Goal: Task Accomplishment & Management: Use online tool/utility

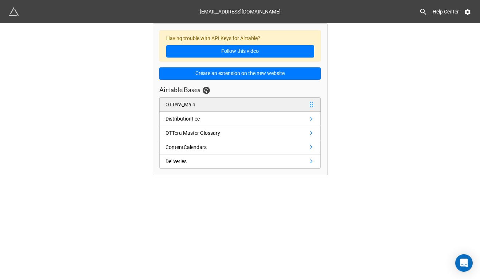
click at [169, 106] on div "OTTera_Main" at bounding box center [181, 105] width 30 height 8
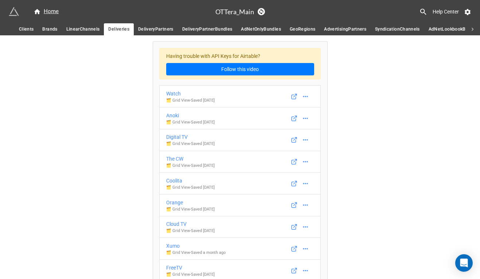
scroll to position [4186, 0]
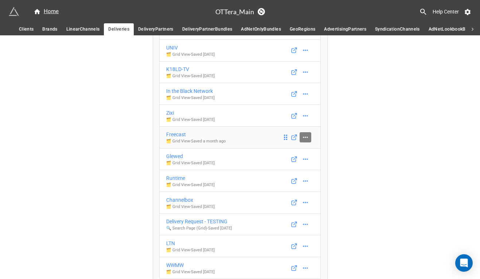
click at [306, 141] on icon at bounding box center [305, 137] width 7 height 7
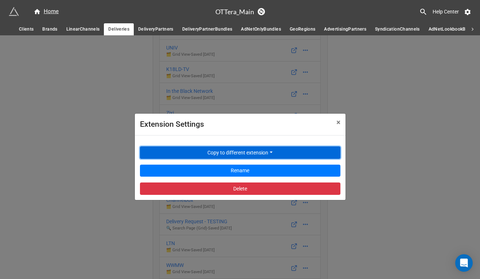
click at [268, 153] on button "Copy to different extension" at bounding box center [240, 153] width 201 height 12
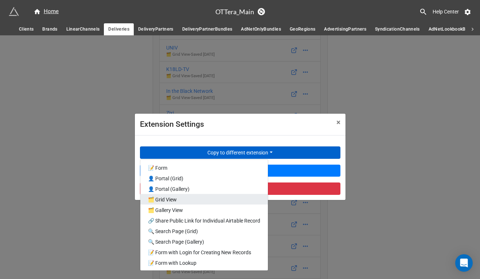
click at [200, 198] on link "🗂️ Grid View" at bounding box center [204, 199] width 128 height 11
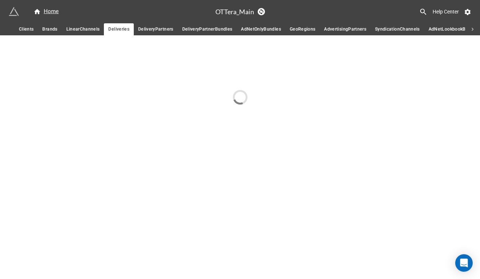
scroll to position [0, 0]
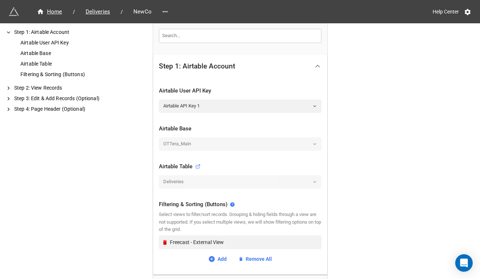
scroll to position [198, 0]
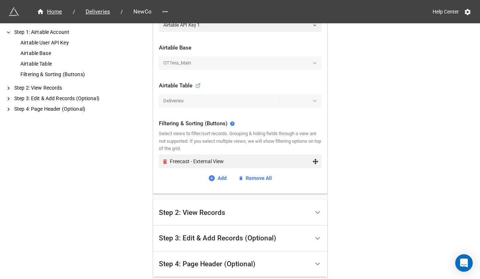
click at [162, 163] on icon "Remove" at bounding box center [165, 162] width 6 height 6
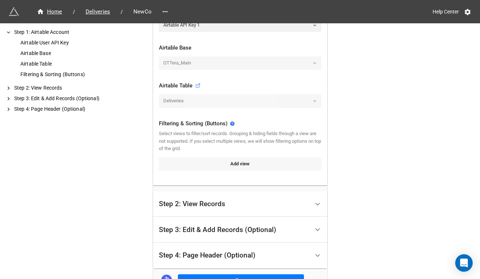
click at [188, 165] on link "Add view" at bounding box center [240, 164] width 163 height 13
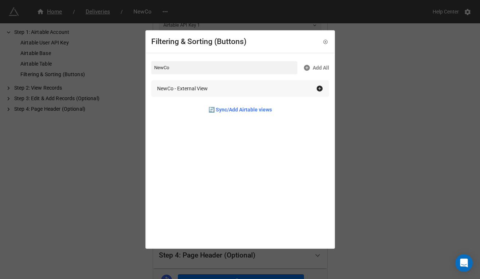
type input "NewCo"
click at [199, 92] on div "NewCo - External View" at bounding box center [182, 89] width 51 height 8
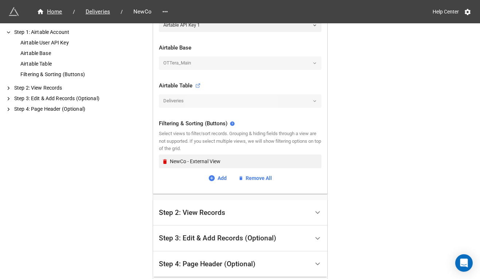
scroll to position [256, 0]
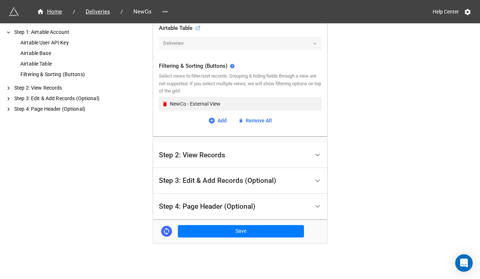
click at [188, 161] on div "Step 2: View Records" at bounding box center [234, 155] width 151 height 17
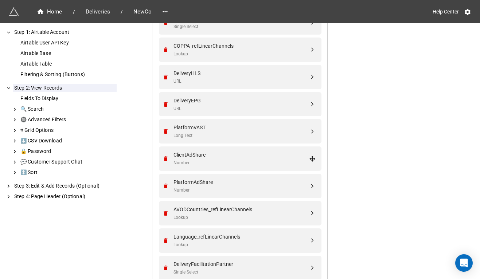
scroll to position [265, 0]
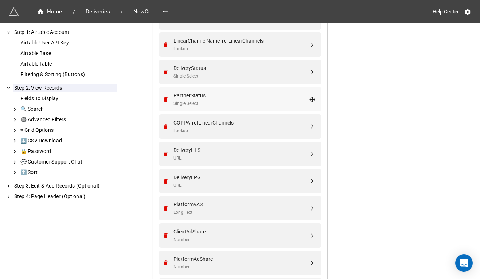
click at [204, 105] on div "Single Select" at bounding box center [242, 103] width 136 height 7
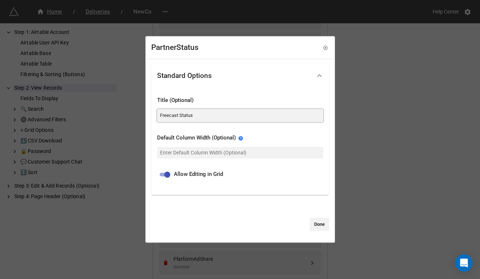
click at [173, 116] on input "Freecast Status" at bounding box center [240, 115] width 166 height 13
paste input "NewCo"
click at [183, 115] on input "FreecNewCost Status" at bounding box center [240, 115] width 166 height 13
click at [182, 114] on input "FreecNewCost Status" at bounding box center [240, 115] width 166 height 13
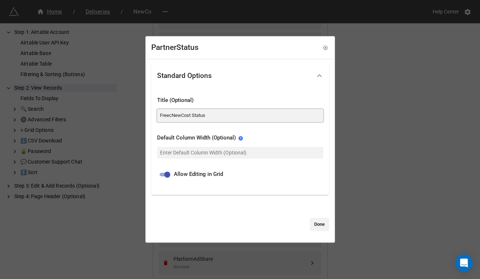
paste input "NewCo"
type input "NewCo Status"
click at [314, 227] on link "Done" at bounding box center [319, 224] width 19 height 13
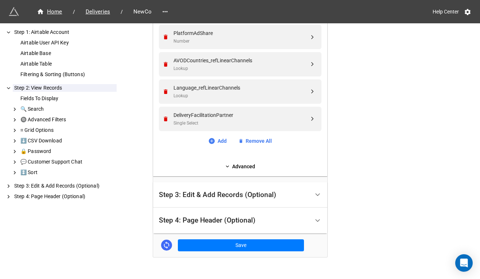
scroll to position [505, 0]
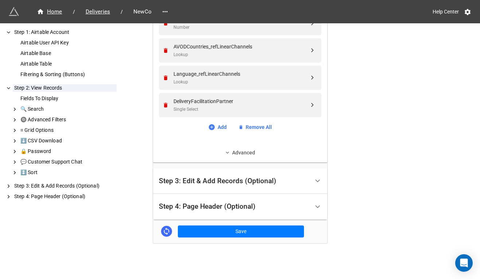
click at [234, 150] on link "Advanced" at bounding box center [240, 153] width 163 height 8
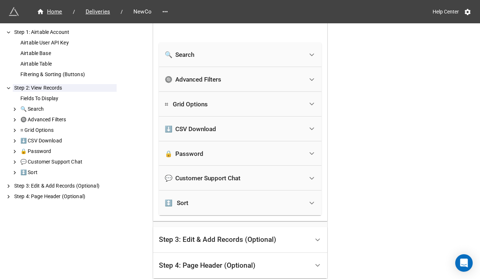
click at [223, 156] on div "🔒 Password" at bounding box center [234, 154] width 139 height 16
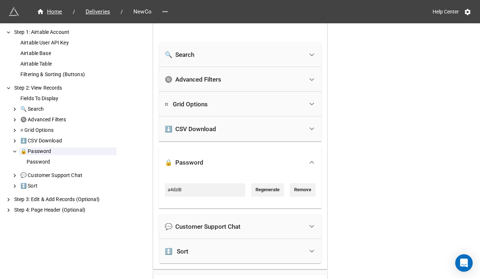
scroll to position [655, 0]
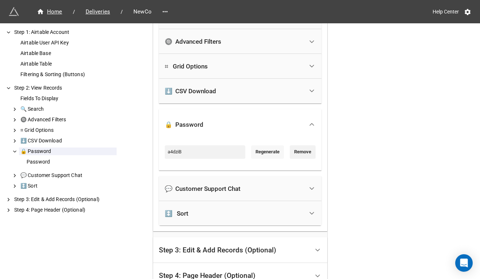
click at [265, 151] on link "Regenerate" at bounding box center [267, 152] width 33 height 13
type input "rUS9vM"
click at [223, 153] on input "rUS9vM" at bounding box center [205, 152] width 81 height 13
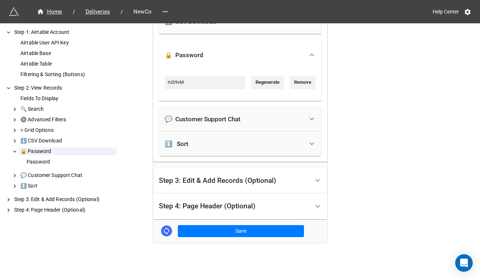
click at [272, 202] on div "Step 4: Page Header (Optional)" at bounding box center [234, 206] width 151 height 17
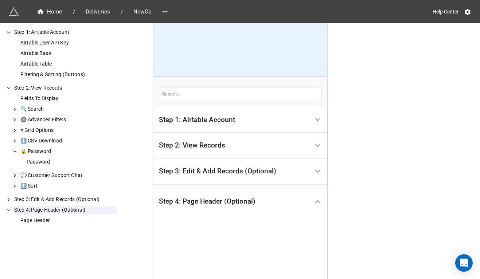
scroll to position [199, 0]
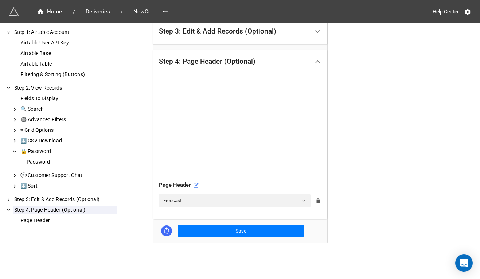
click at [316, 199] on icon at bounding box center [318, 201] width 7 height 7
click at [316, 199] on icon at bounding box center [318, 201] width 6 height 6
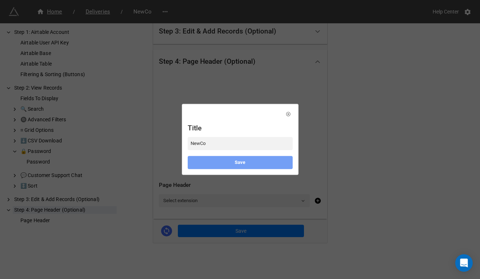
type input "NewCo"
click at [228, 163] on link "Save" at bounding box center [240, 162] width 105 height 13
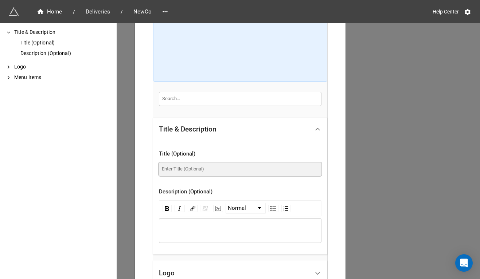
scroll to position [246, 0]
click at [191, 167] on input at bounding box center [240, 169] width 163 height 13
paste input "NewCo"
type input "NewCo Deliveries"
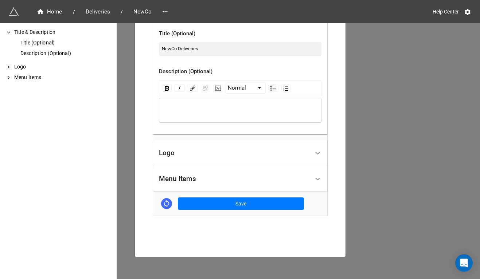
click at [203, 152] on div "Logo" at bounding box center [234, 153] width 151 height 17
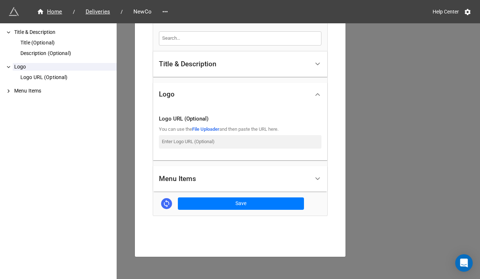
scroll to position [97, 0]
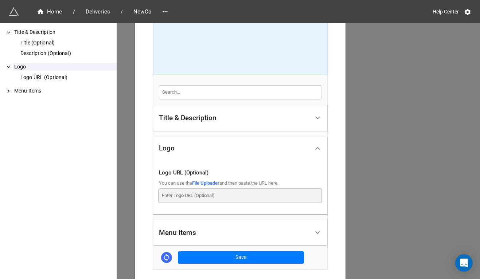
click at [199, 194] on input at bounding box center [240, 195] width 163 height 13
paste input "https://dde6k395qc1nd.cloudfront.net/ottera/image/logo-5878x3307.png"
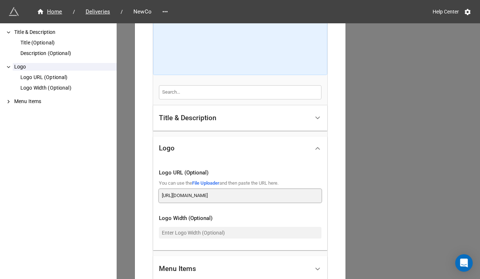
scroll to position [187, 0]
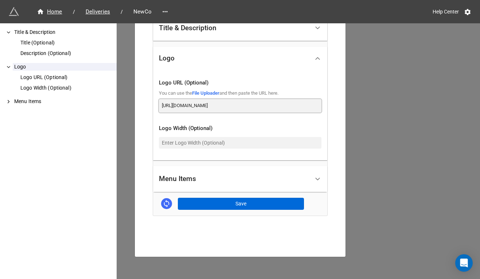
type input "https://dde6k395qc1nd.cloudfront.net/ottera/image/logo-5878x3307.png"
click at [231, 207] on button "Save" at bounding box center [241, 204] width 126 height 12
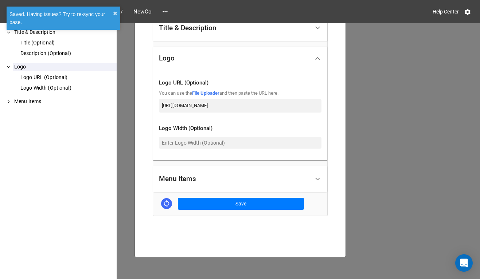
click at [390, 134] on div "NewCo × Close How to Setup Title & Description Title (Optional) Description (Op…" at bounding box center [240, 162] width 480 height 279
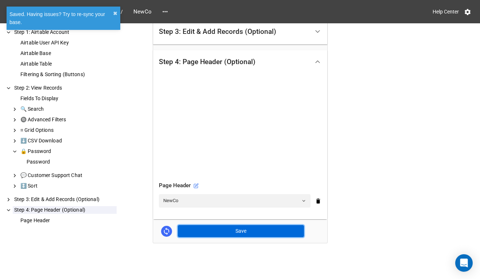
click at [255, 231] on button "Save" at bounding box center [241, 231] width 126 height 12
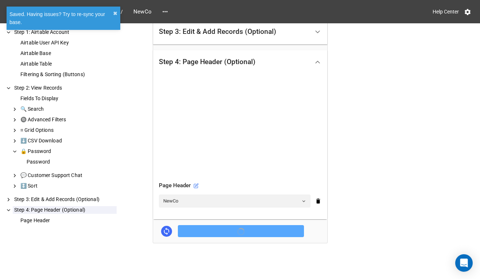
scroll to position [199, 0]
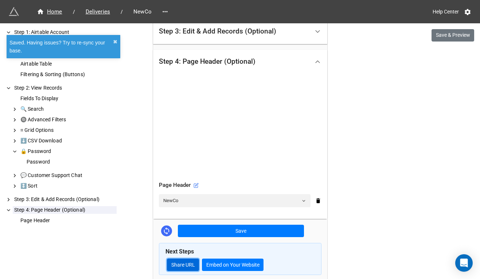
click at [185, 268] on link "Share URL" at bounding box center [183, 265] width 32 height 12
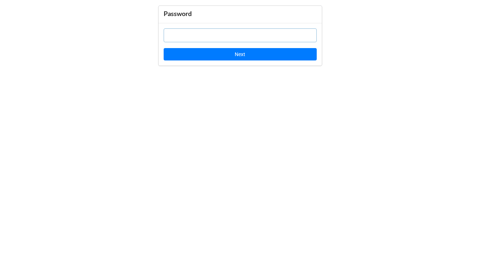
click at [194, 41] on input "text" at bounding box center [240, 35] width 153 height 14
paste input "rUS9vM"
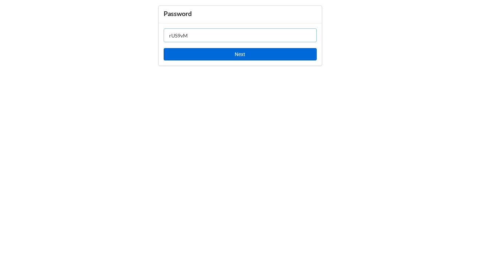
type input "rUS9vM"
click at [195, 53] on button "Next" at bounding box center [240, 54] width 153 height 12
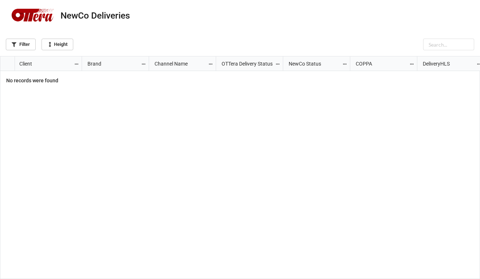
scroll to position [4, 4]
